Goal: Information Seeking & Learning: Understand process/instructions

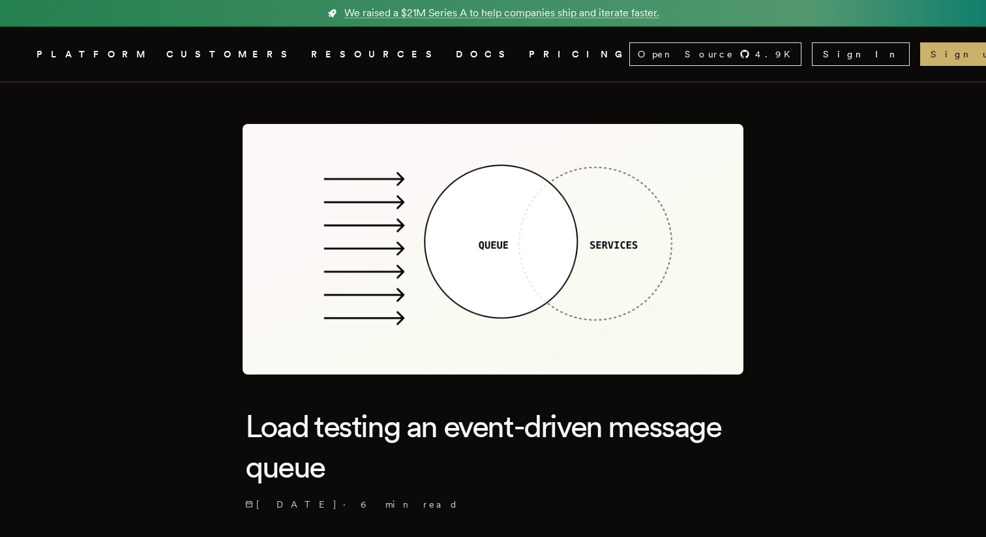
click at [456, 54] on link "DOCS" at bounding box center [484, 54] width 57 height 16
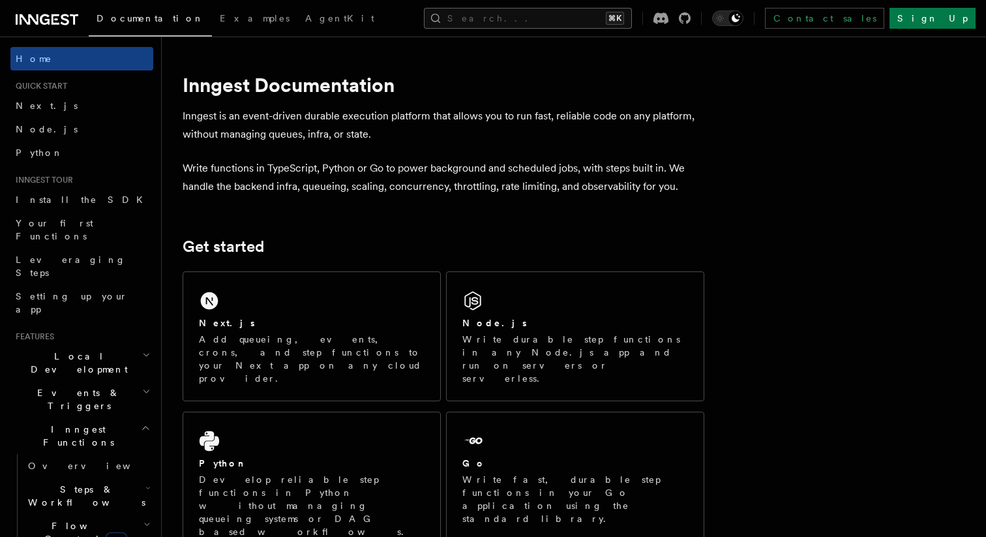
click at [500, 18] on button "Search... ⌘K" at bounding box center [528, 18] width 208 height 21
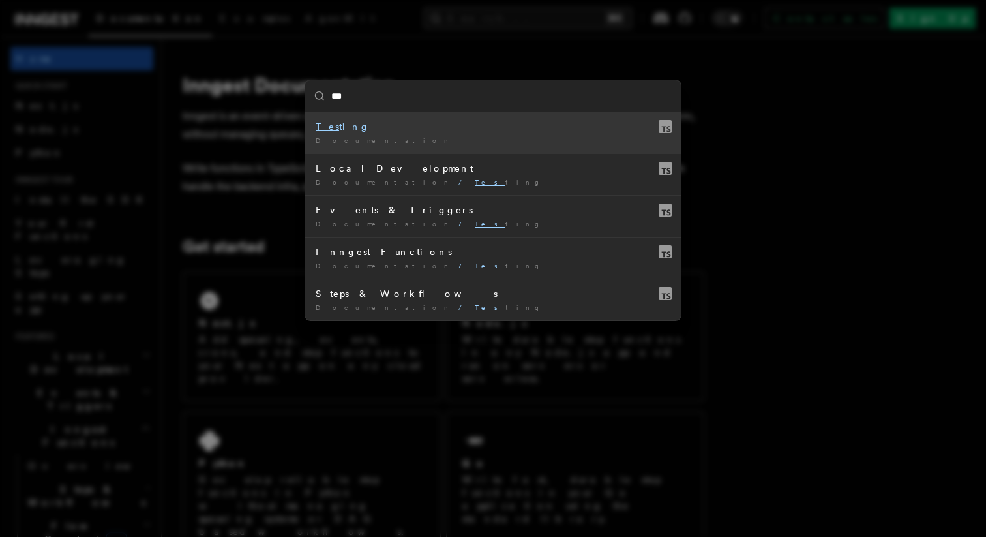
type input "****"
click at [479, 139] on div "Documentation /" at bounding box center [493, 141] width 355 height 10
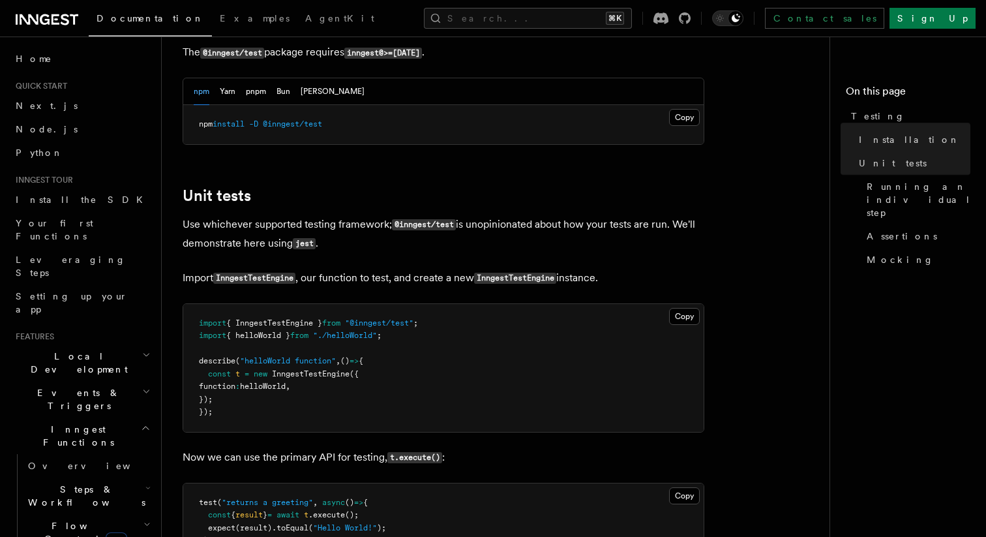
scroll to position [352, 0]
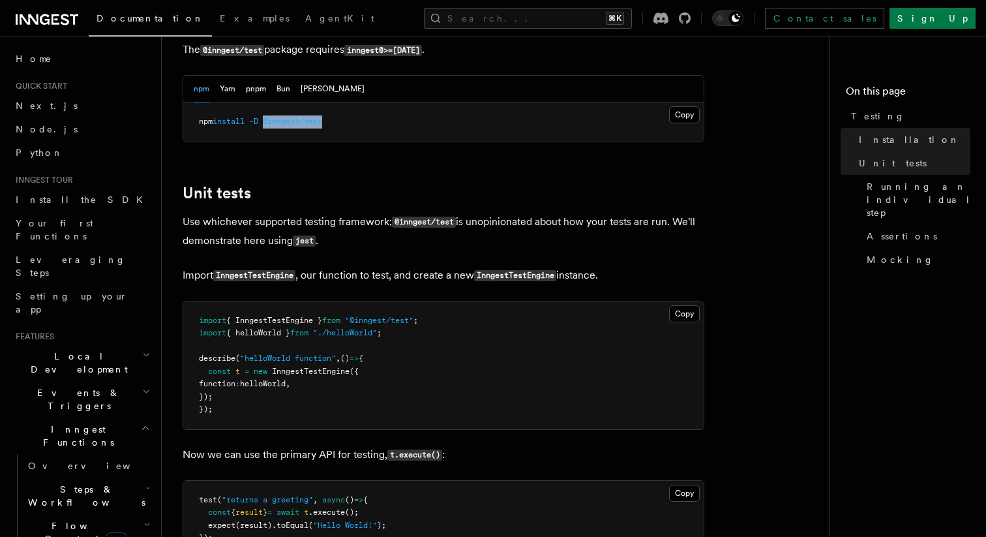
drag, startPoint x: 269, startPoint y: 125, endPoint x: 425, endPoint y: 127, distance: 155.3
click at [424, 127] on pre "npm install -D @inngest/test" at bounding box center [443, 121] width 521 height 39
copy span "@inngest/test"
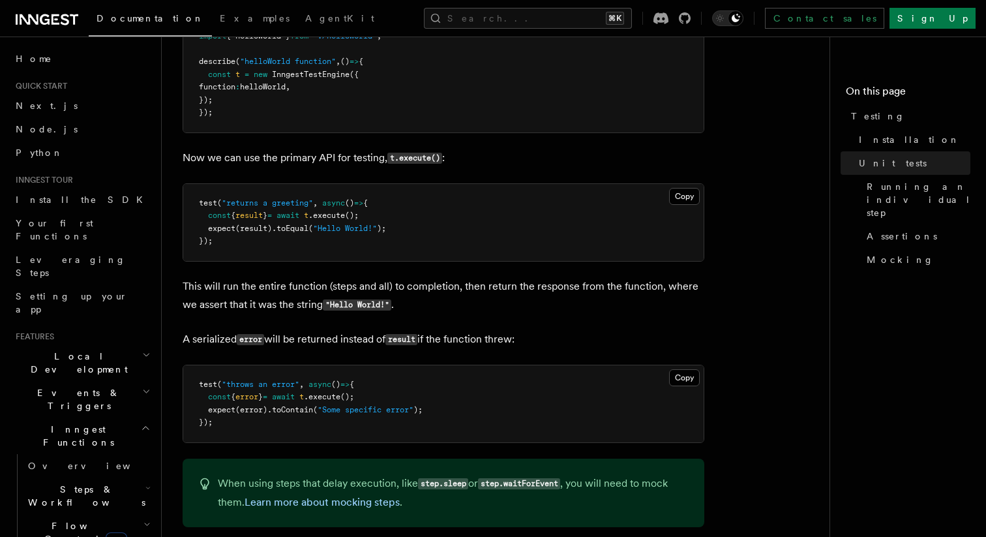
scroll to position [656, 0]
